Goal: Task Accomplishment & Management: Manage account settings

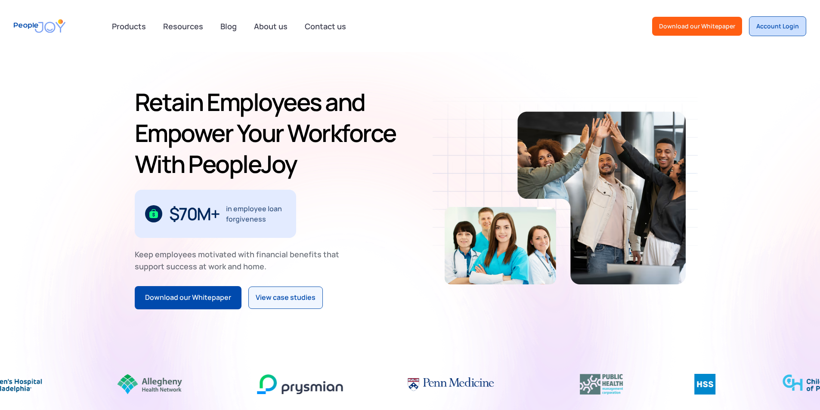
click at [789, 26] on div "Account Login" at bounding box center [777, 26] width 43 height 9
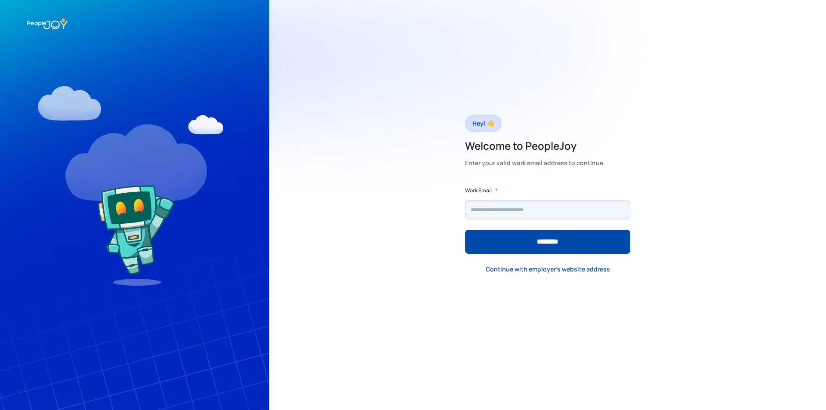
click at [549, 211] on input "Form" at bounding box center [547, 209] width 165 height 19
type input "**********"
click at [465, 230] on input "********" at bounding box center [547, 242] width 165 height 24
